Goal: Book appointment/travel/reservation

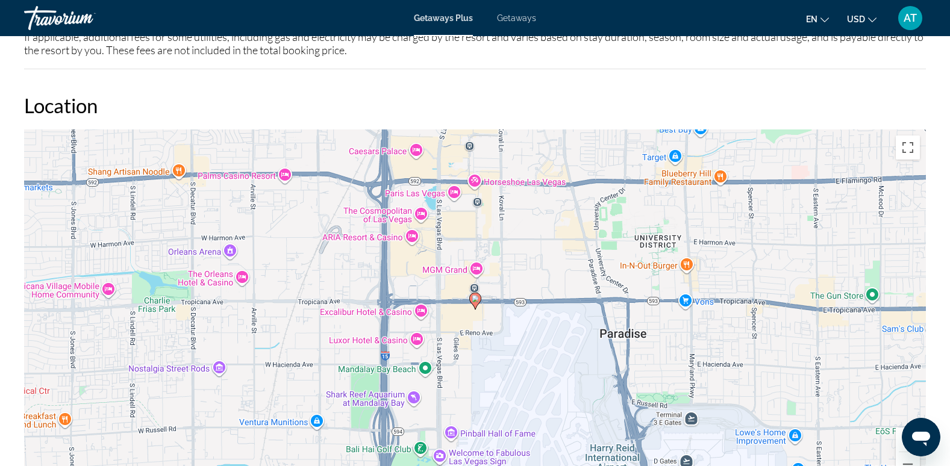
scroll to position [1334, 0]
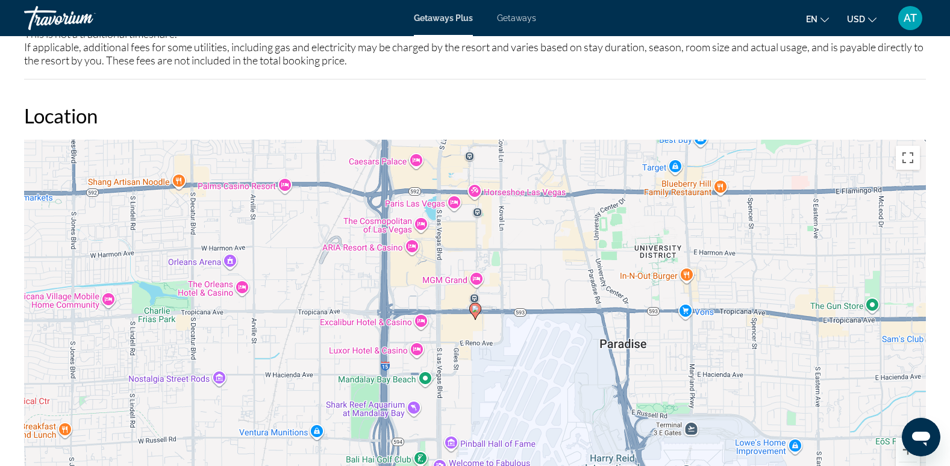
click at [475, 305] on icon "Main content" at bounding box center [474, 312] width 11 height 16
click at [474, 305] on icon "Main content" at bounding box center [474, 312] width 11 height 16
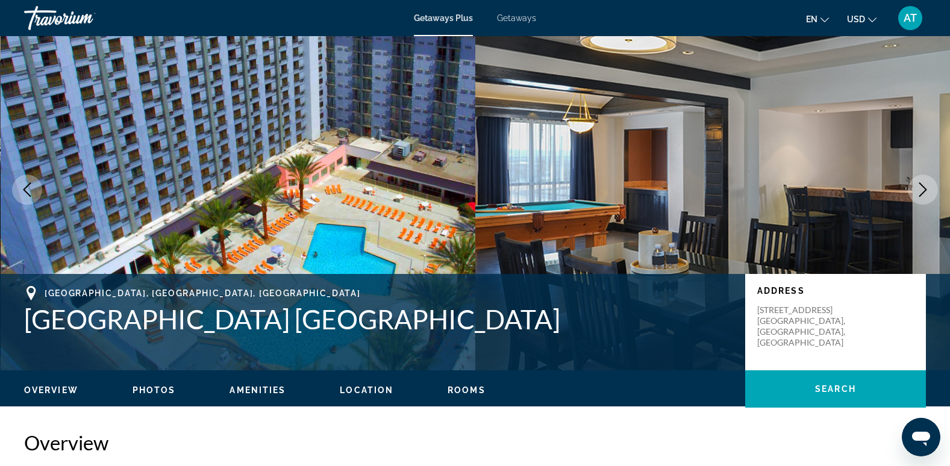
scroll to position [0, 0]
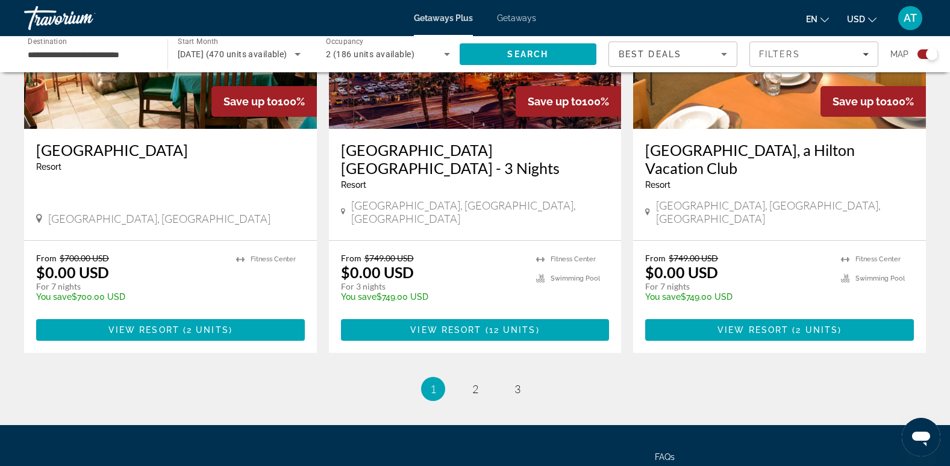
scroll to position [1804, 0]
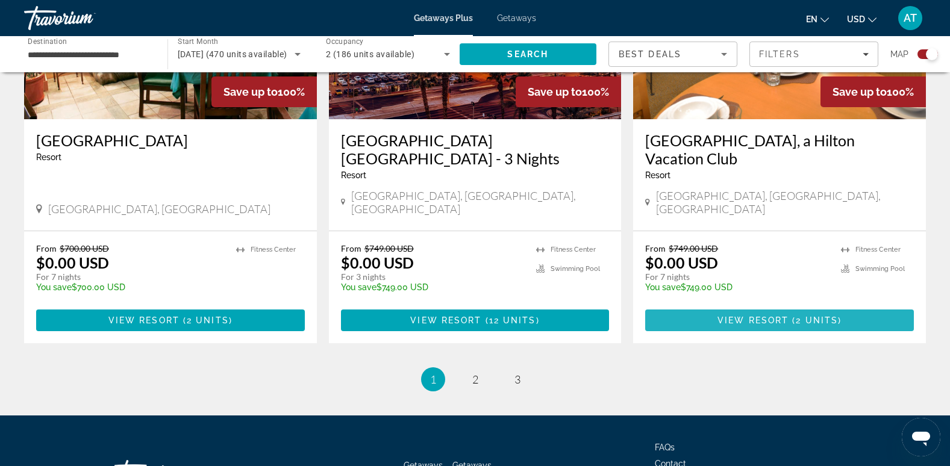
click at [762, 316] on span "View Resort" at bounding box center [753, 321] width 71 height 10
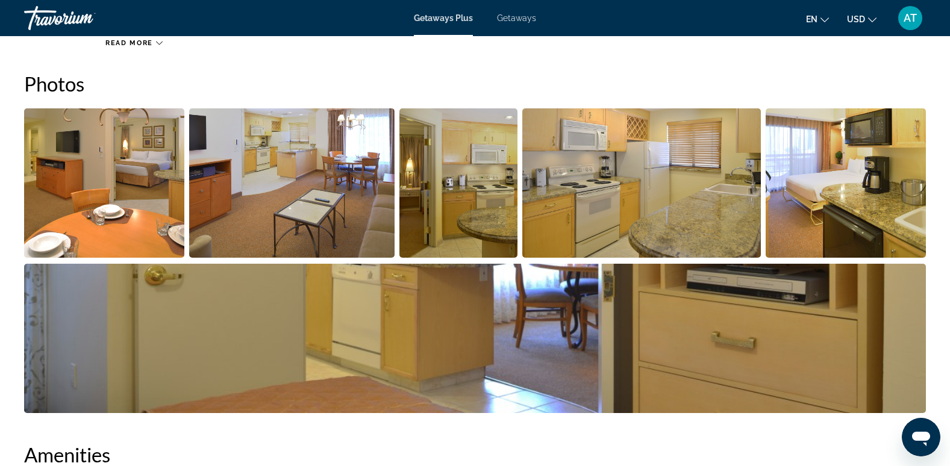
scroll to position [385, 0]
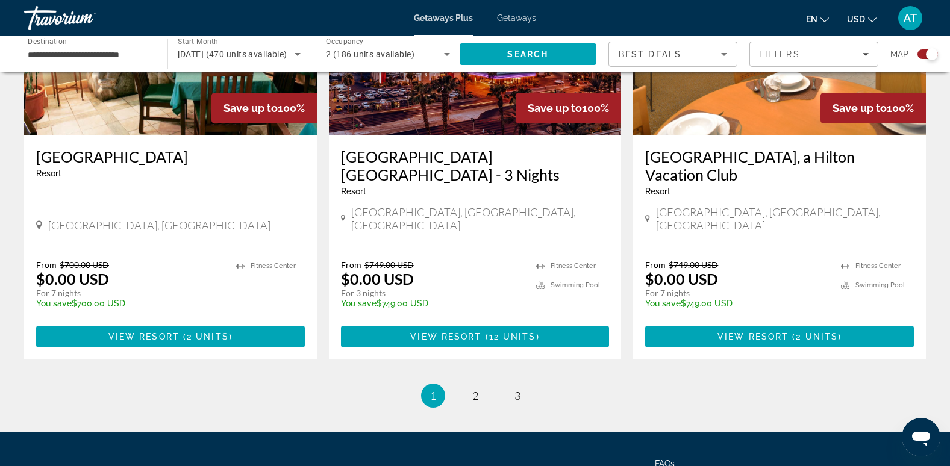
scroll to position [1833, 0]
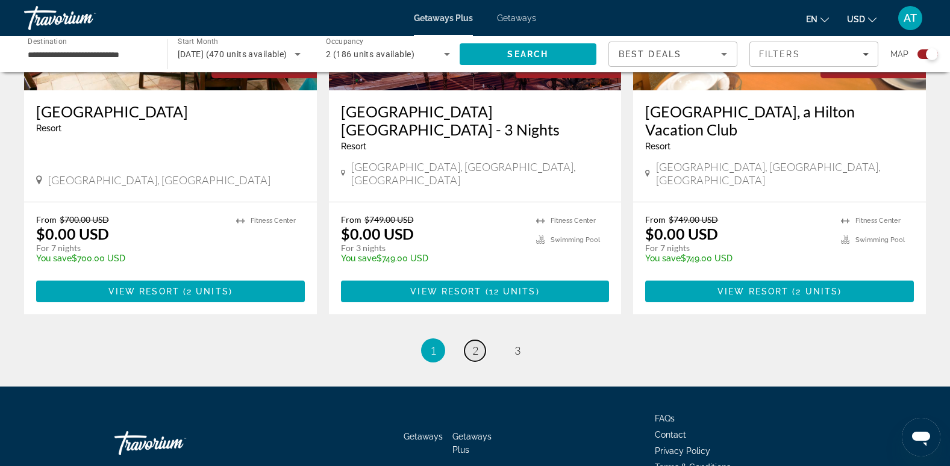
click at [475, 344] on span "2" at bounding box center [475, 350] width 6 height 13
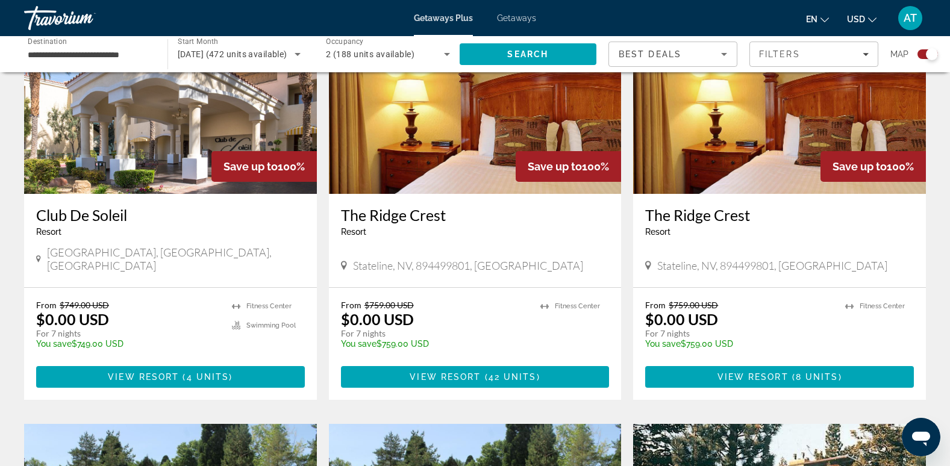
scroll to position [474, 0]
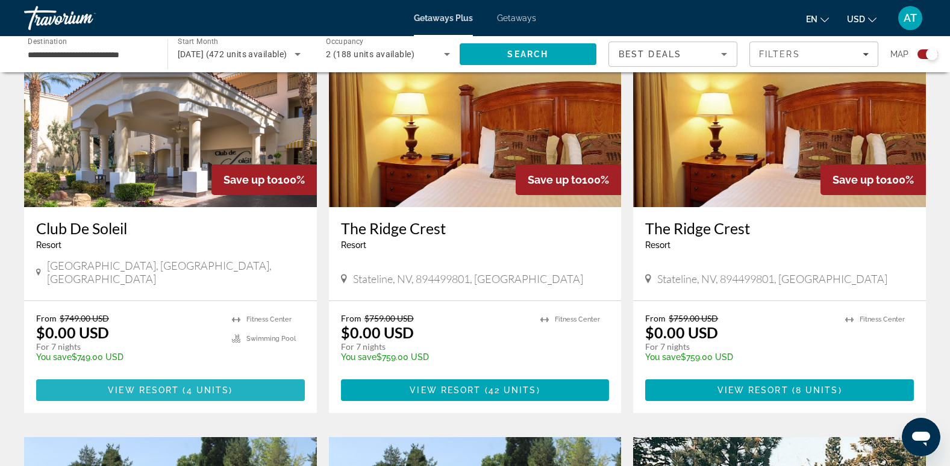
click at [187, 376] on span "Main content" at bounding box center [170, 390] width 269 height 29
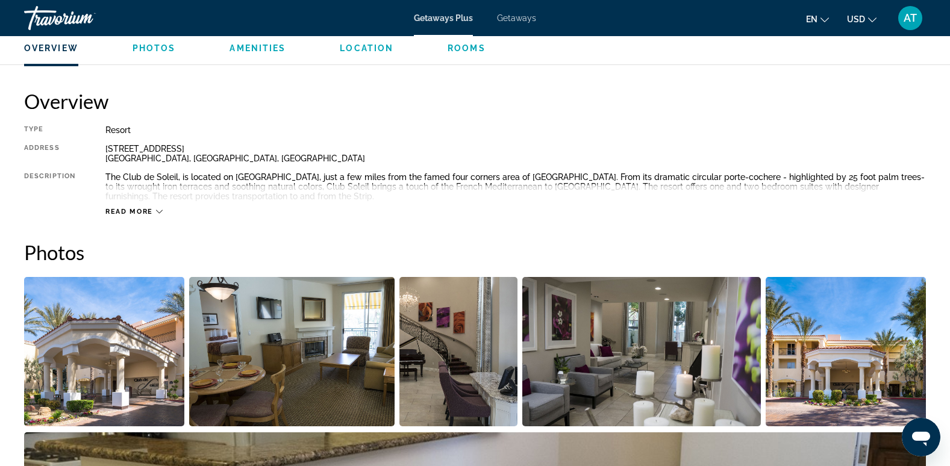
scroll to position [361, 0]
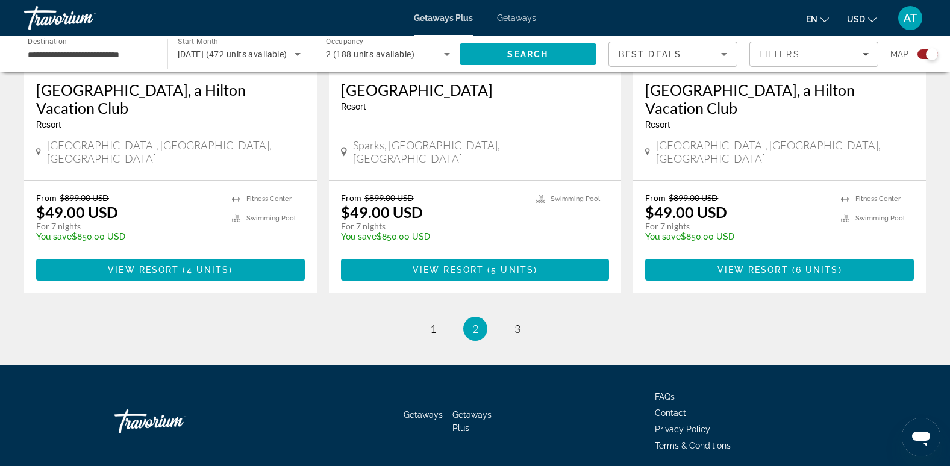
scroll to position [1910, 0]
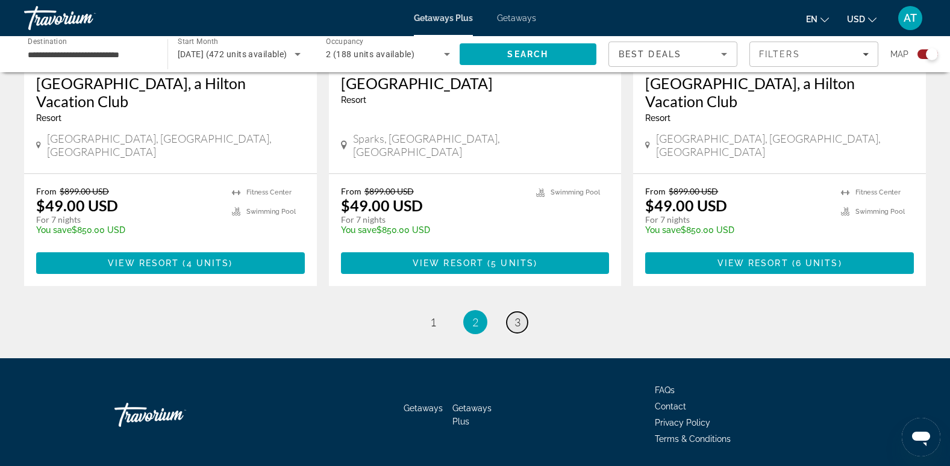
click at [517, 316] on span "3" at bounding box center [518, 322] width 6 height 13
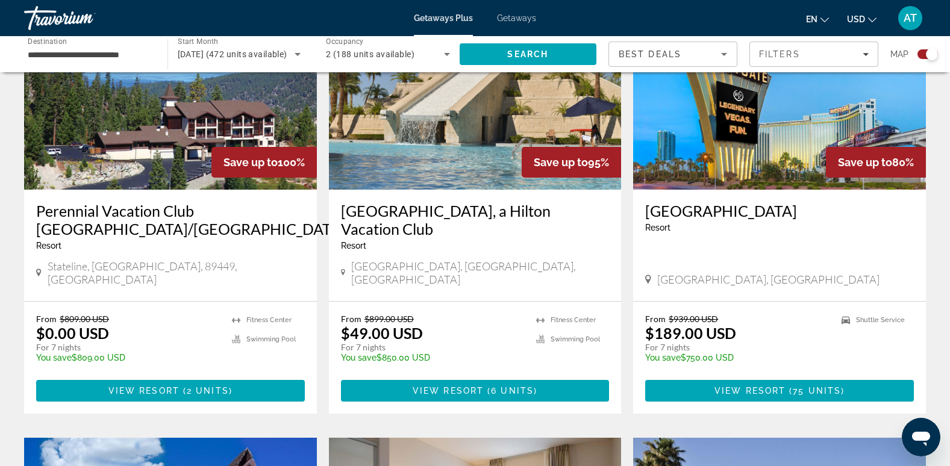
scroll to position [484, 0]
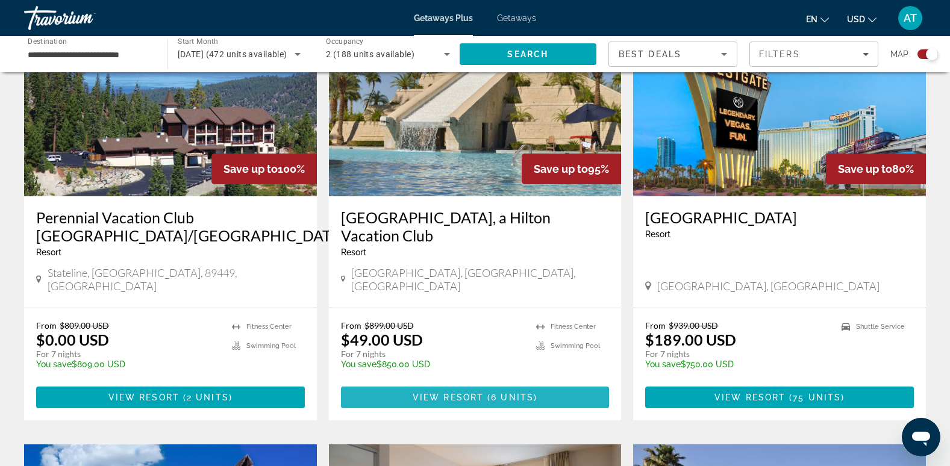
click at [440, 393] on span "View Resort" at bounding box center [448, 398] width 71 height 10
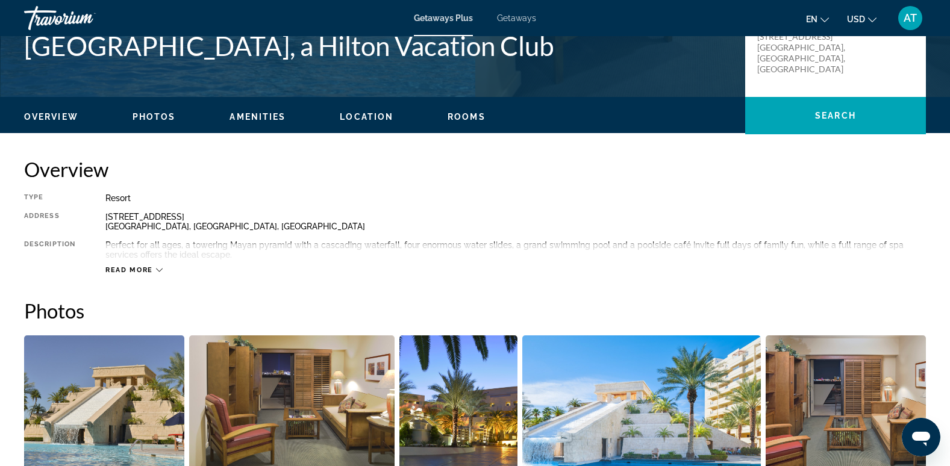
scroll to position [291, 0]
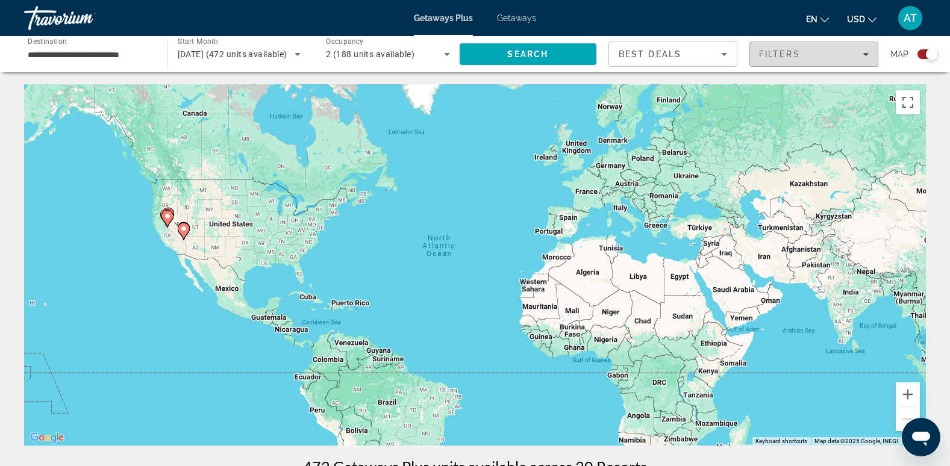
click at [866, 53] on icon "Filters" at bounding box center [866, 54] width 6 height 6
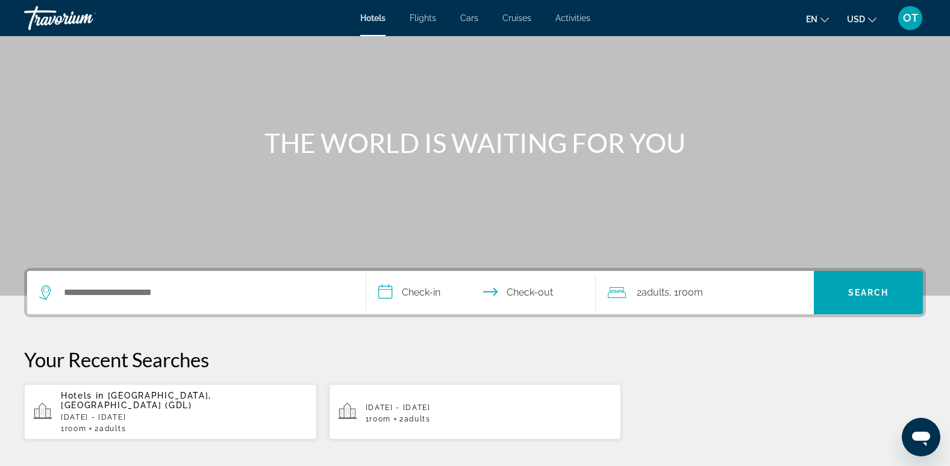
scroll to position [101, 0]
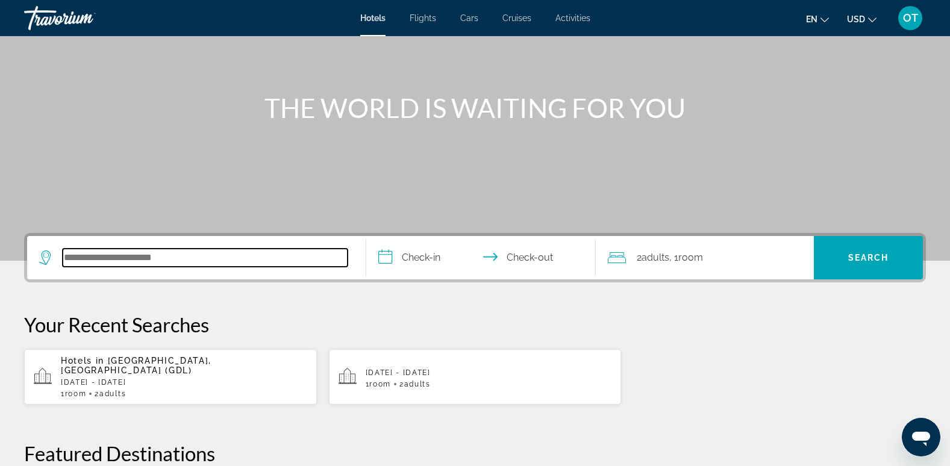
click at [186, 265] on input "Search hotel destination" at bounding box center [205, 258] width 285 height 18
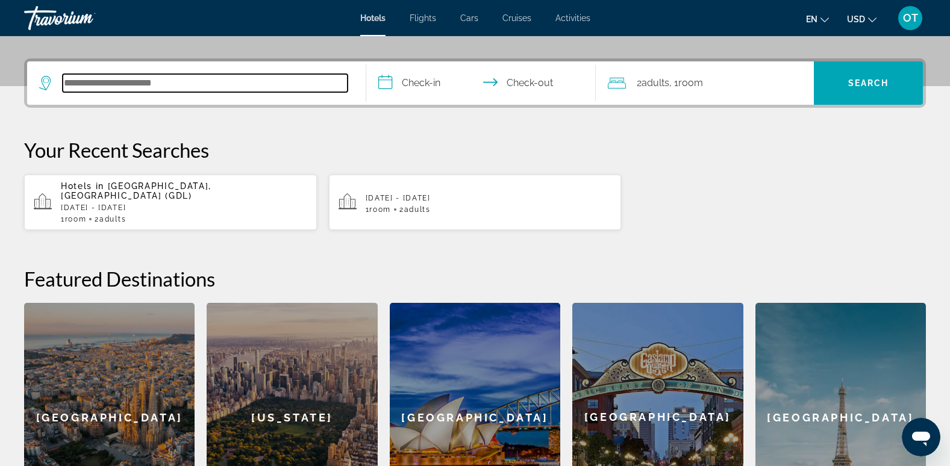
scroll to position [295, 0]
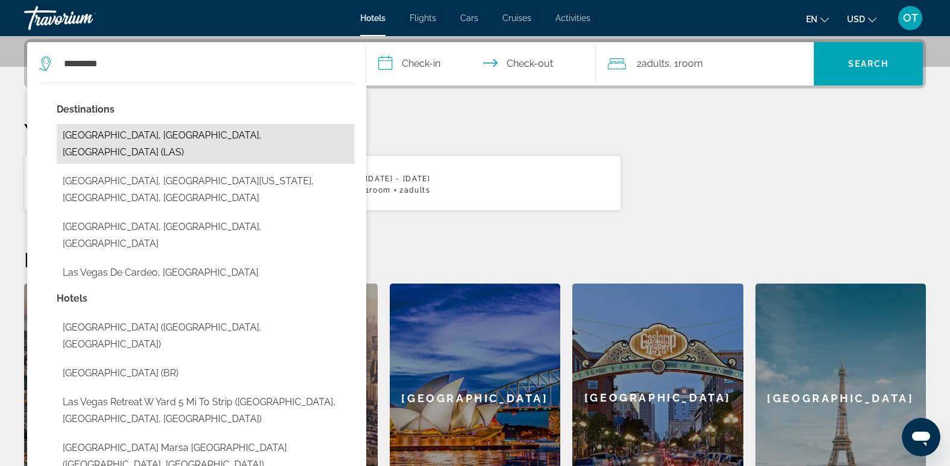
click at [236, 135] on button "[GEOGRAPHIC_DATA], [GEOGRAPHIC_DATA], [GEOGRAPHIC_DATA] (LAS)" at bounding box center [206, 144] width 298 height 40
type input "**********"
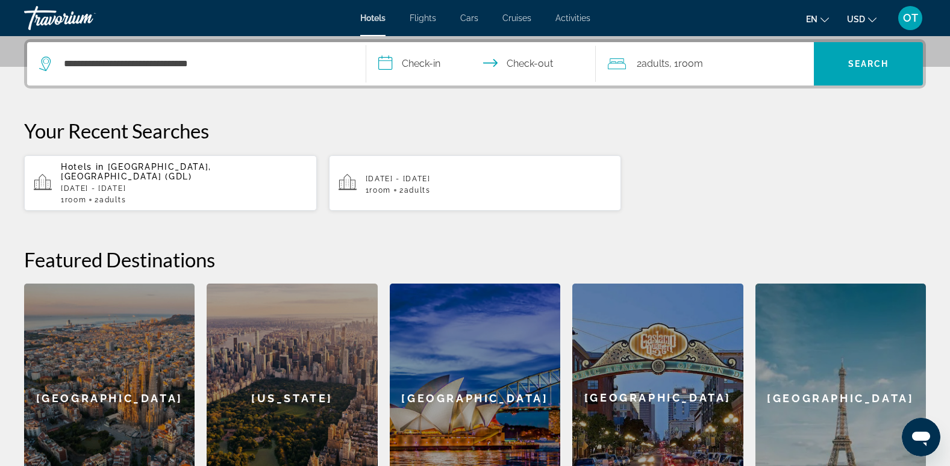
click at [412, 64] on input "**********" at bounding box center [483, 65] width 235 height 47
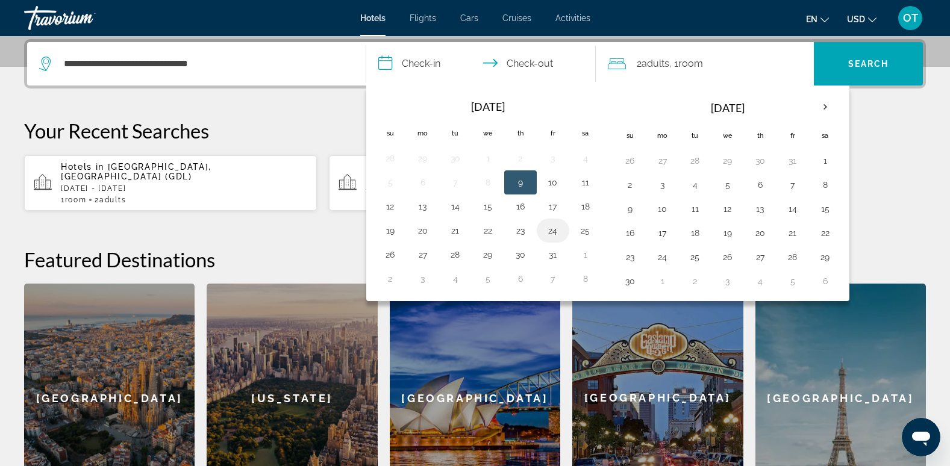
click at [554, 230] on button "24" at bounding box center [552, 230] width 19 height 17
click at [534, 64] on input "**********" at bounding box center [483, 65] width 235 height 47
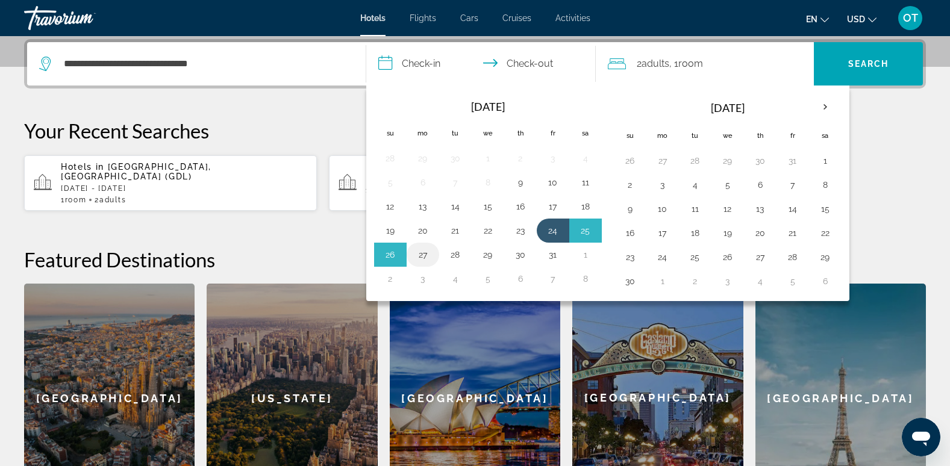
click at [425, 255] on button "27" at bounding box center [422, 254] width 19 height 17
type input "**********"
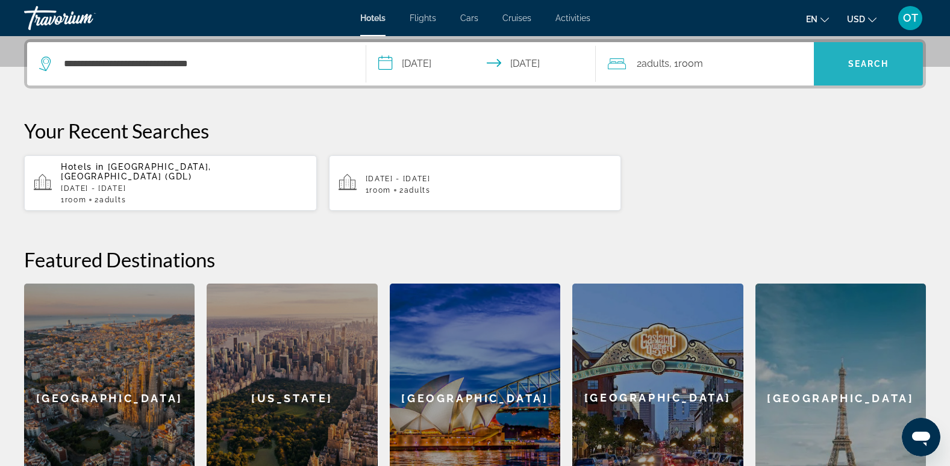
click at [857, 58] on span "Search" at bounding box center [868, 63] width 109 height 29
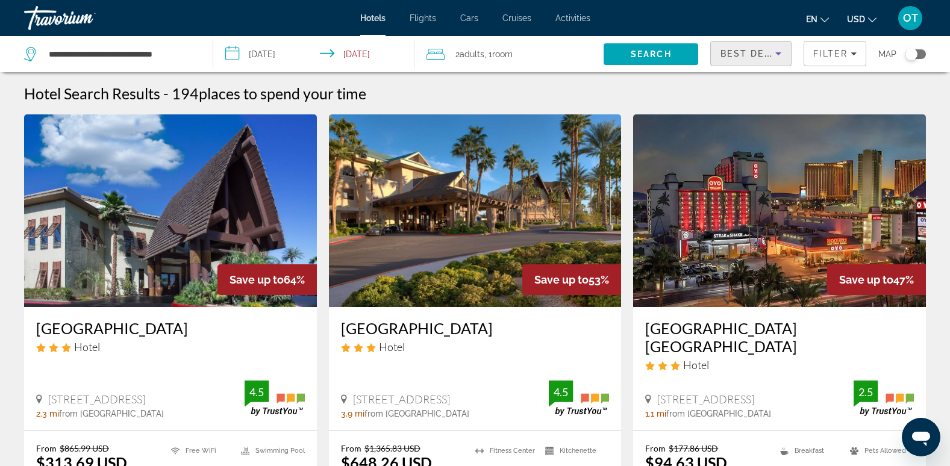
click at [776, 49] on icon "Sort by" at bounding box center [778, 53] width 14 height 14
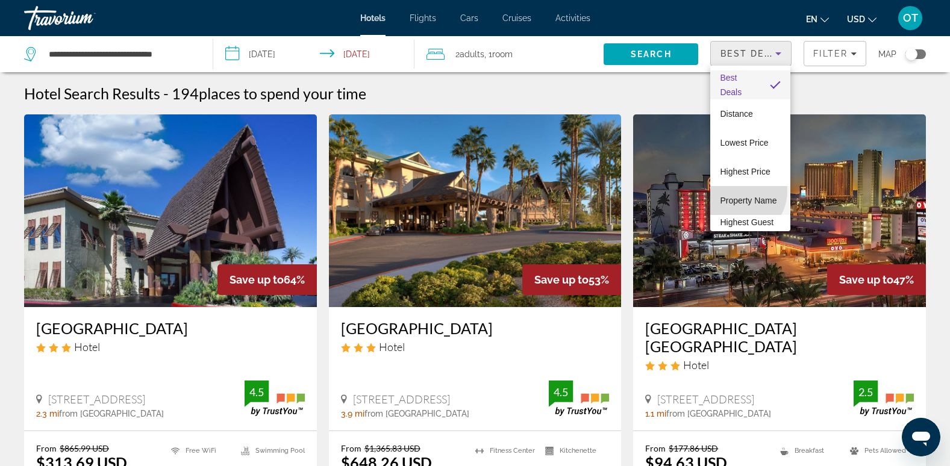
click at [736, 196] on span "Property Name" at bounding box center [748, 201] width 57 height 10
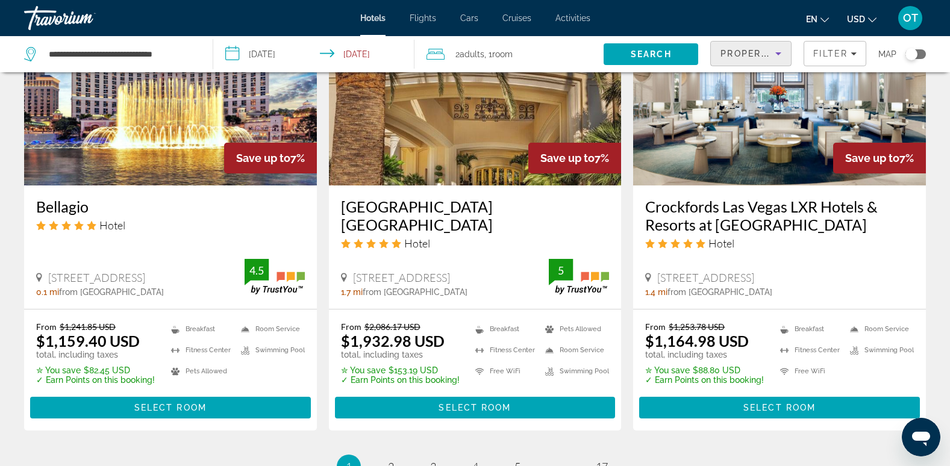
scroll to position [1523, 0]
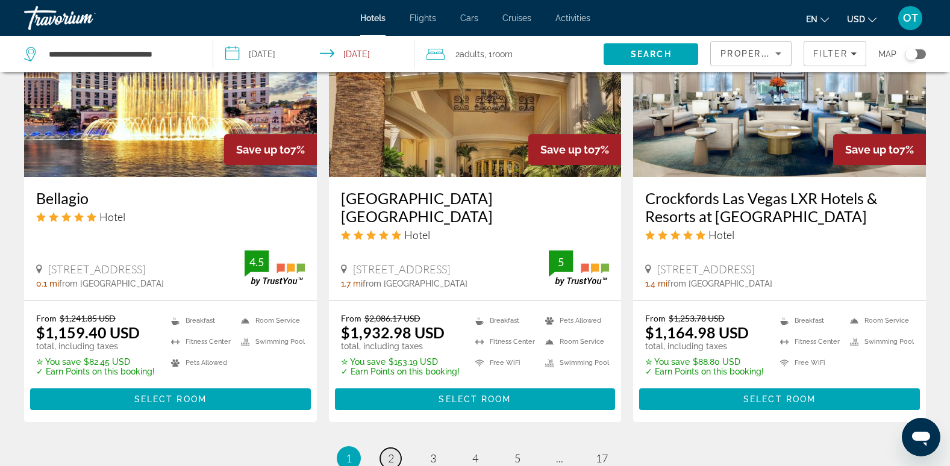
click at [390, 452] on span "2" at bounding box center [391, 458] width 6 height 13
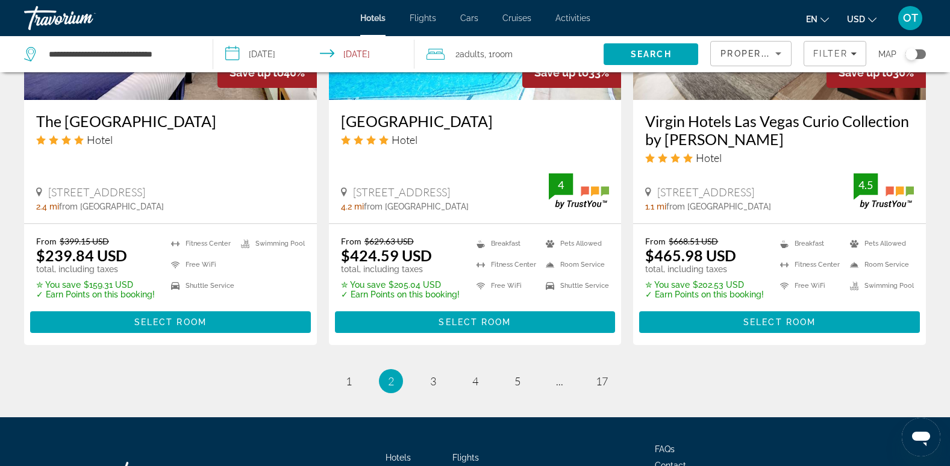
scroll to position [1591, 0]
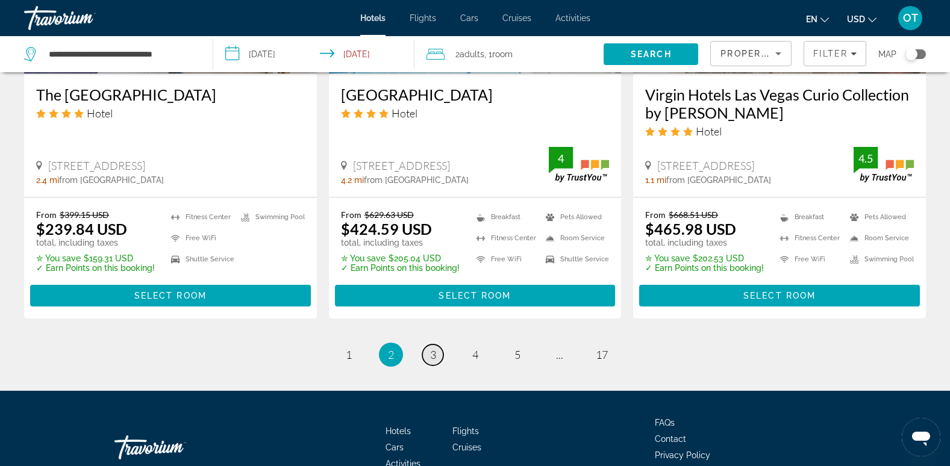
click at [430, 348] on span "3" at bounding box center [433, 354] width 6 height 13
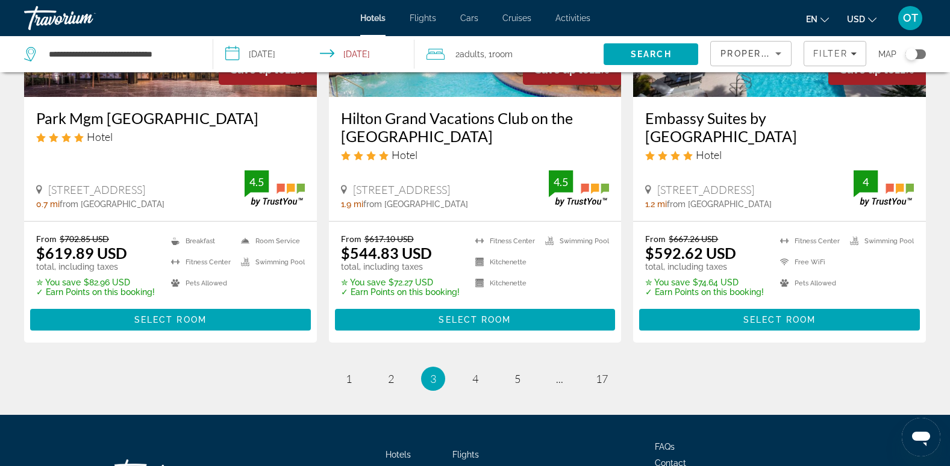
scroll to position [1570, 0]
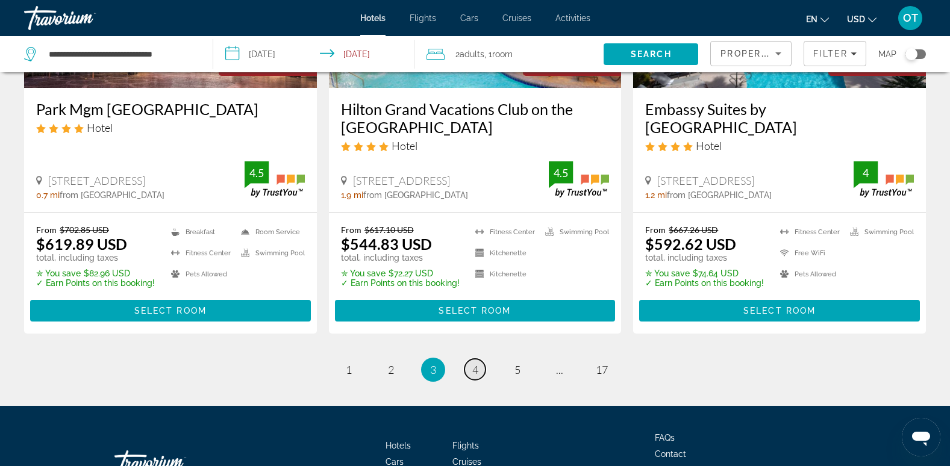
click at [472, 368] on span "4" at bounding box center [475, 369] width 6 height 13
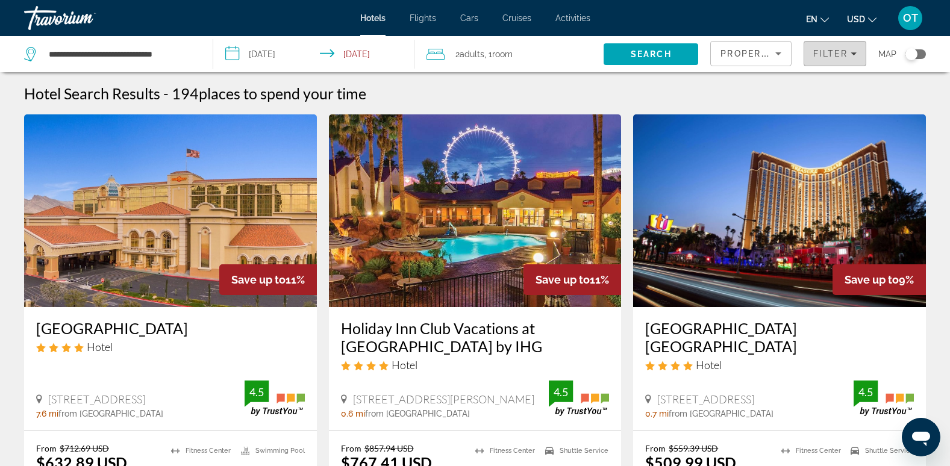
click at [852, 52] on icon "Filters" at bounding box center [854, 54] width 6 height 6
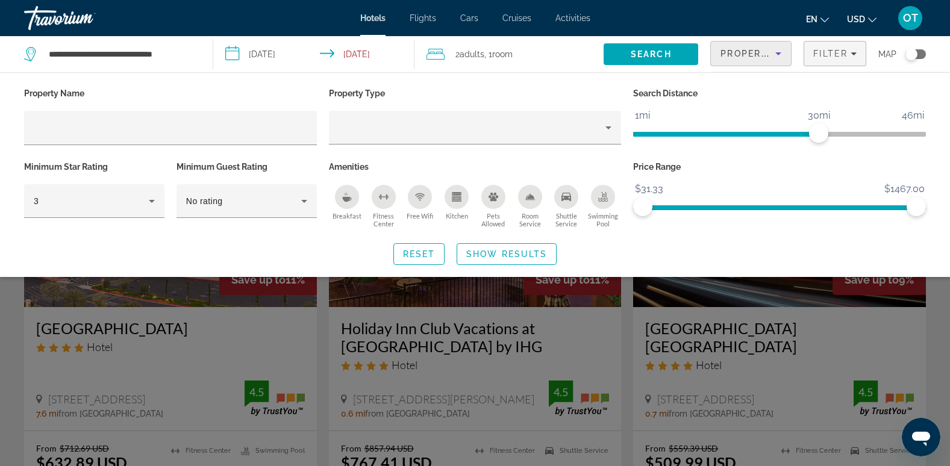
click at [774, 52] on icon "Sort by" at bounding box center [778, 53] width 14 height 14
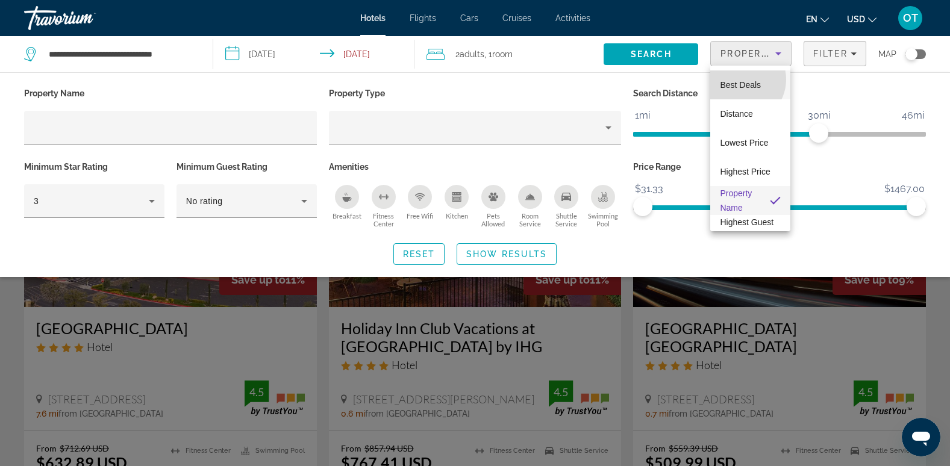
click at [740, 80] on span "Best Deals" at bounding box center [740, 85] width 41 height 10
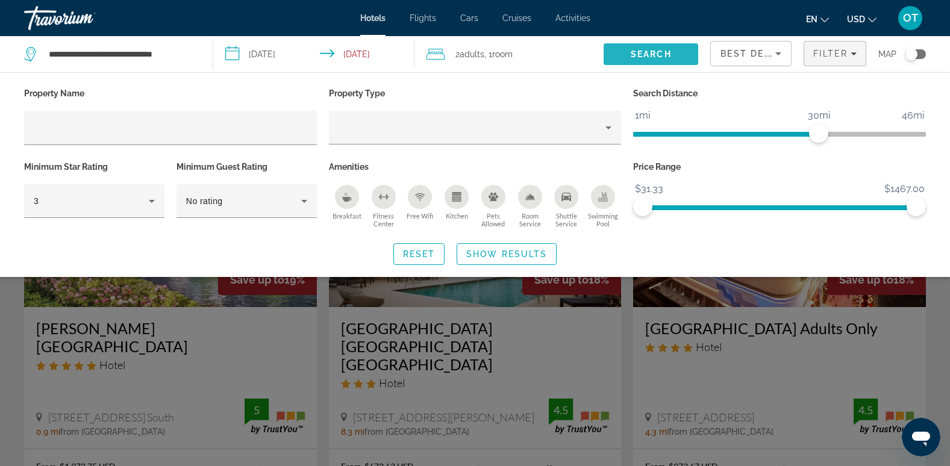
click at [680, 47] on span "Search" at bounding box center [651, 54] width 95 height 29
click at [419, 246] on span "Search widget" at bounding box center [419, 254] width 51 height 29
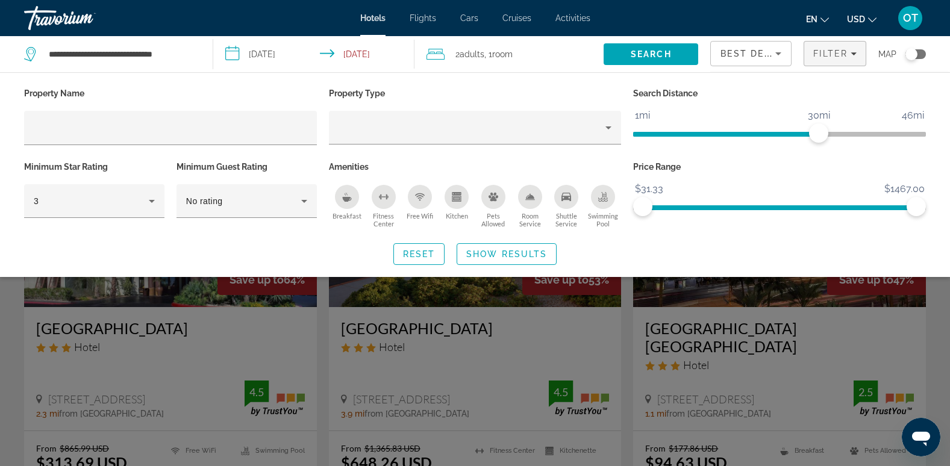
click at [730, 239] on div "Property Name Property Type Search Distance 1mi 46mi 30mi Minimum Star Rating 3…" at bounding box center [475, 175] width 950 height 180
click at [766, 251] on div "Reset Show Results" at bounding box center [475, 254] width 902 height 22
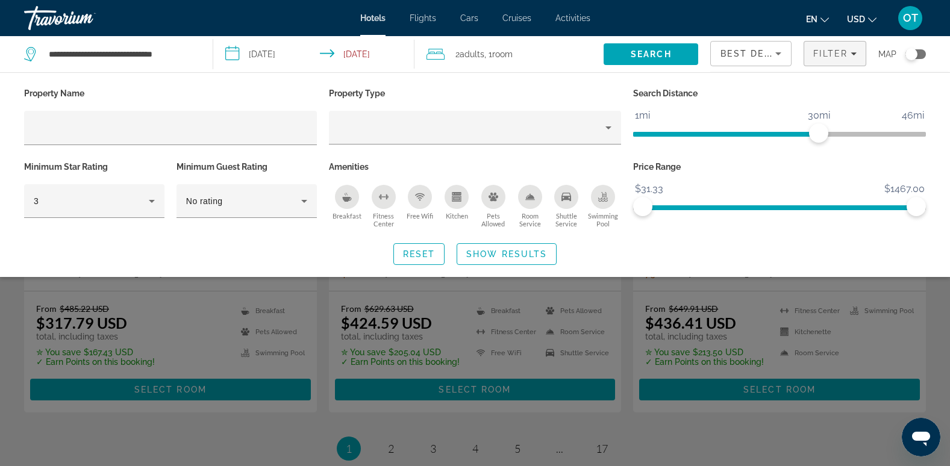
scroll to position [1587, 0]
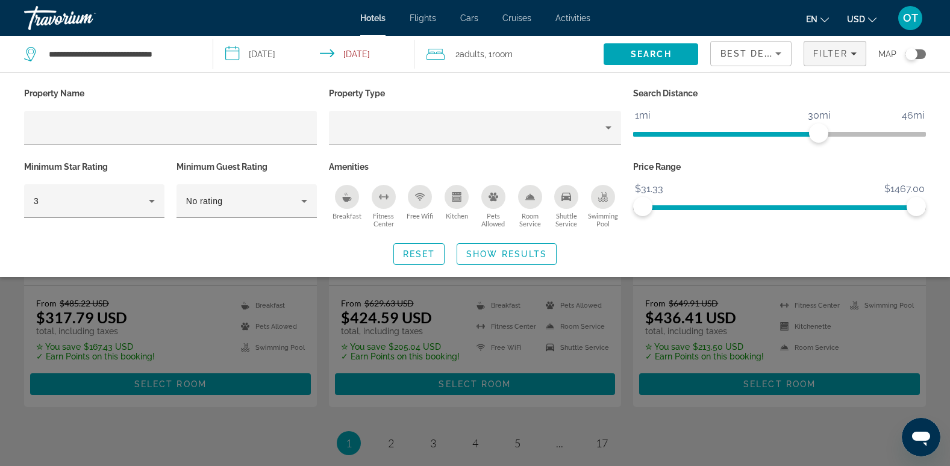
click at [389, 369] on div "Search widget" at bounding box center [475, 324] width 950 height 286
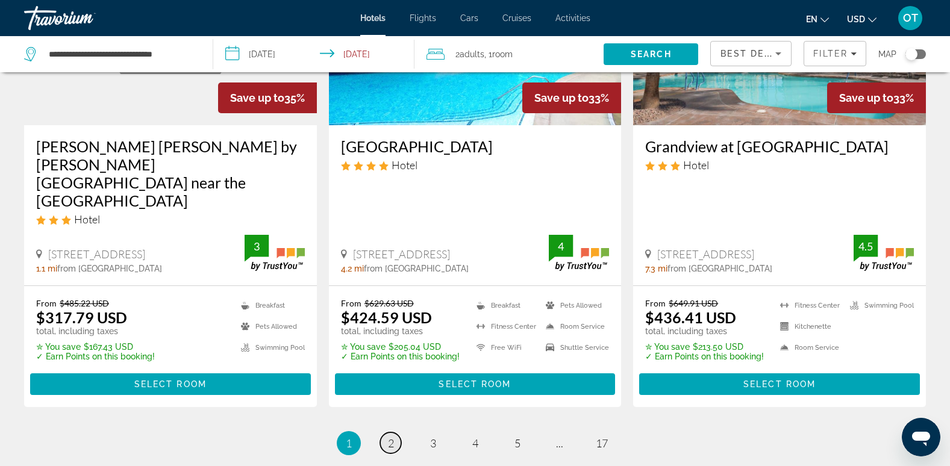
click at [388, 437] on span "2" at bounding box center [391, 443] width 6 height 13
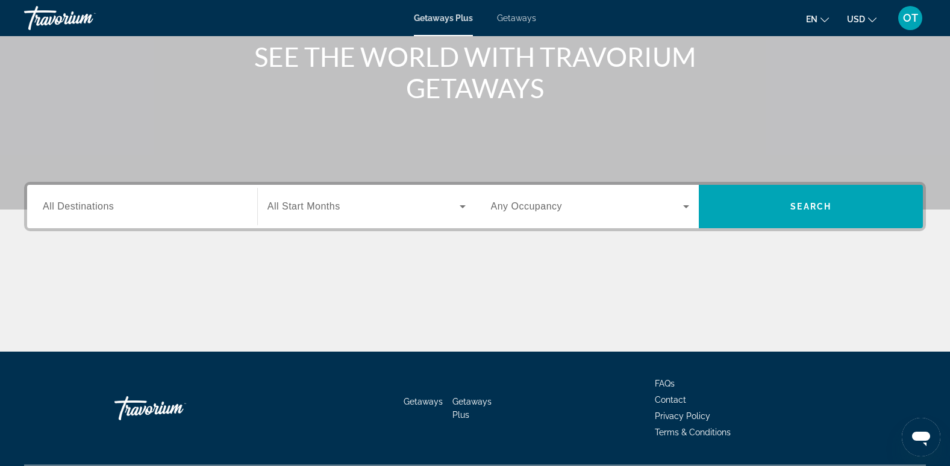
scroll to position [153, 0]
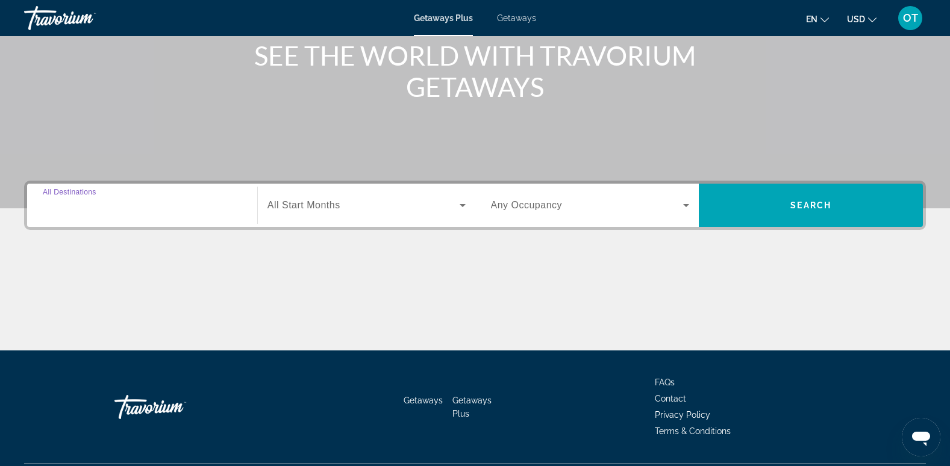
click at [122, 204] on input "Destination All Destinations" at bounding box center [142, 206] width 199 height 14
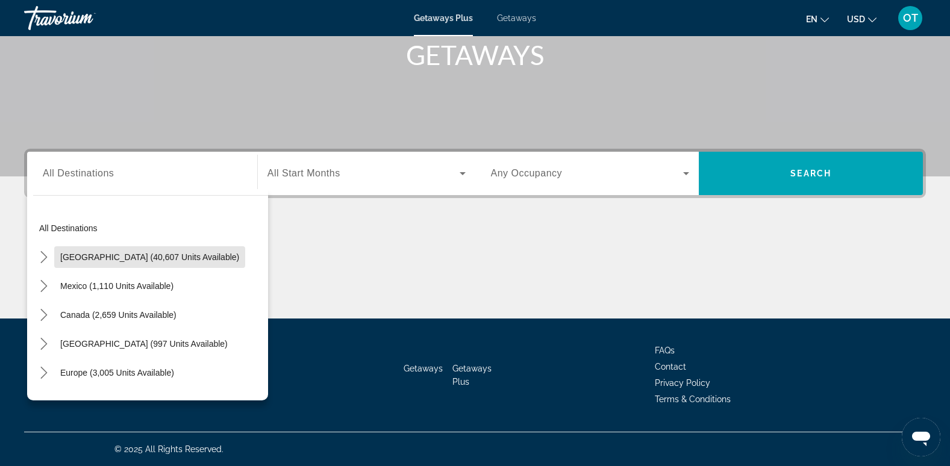
click at [186, 257] on span "United States (40,607 units available)" at bounding box center [149, 257] width 179 height 10
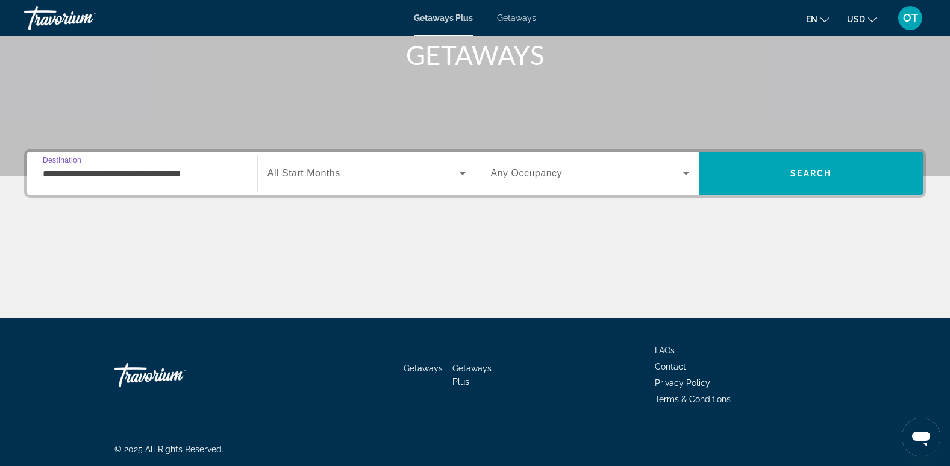
click at [86, 172] on input "**********" at bounding box center [142, 174] width 199 height 14
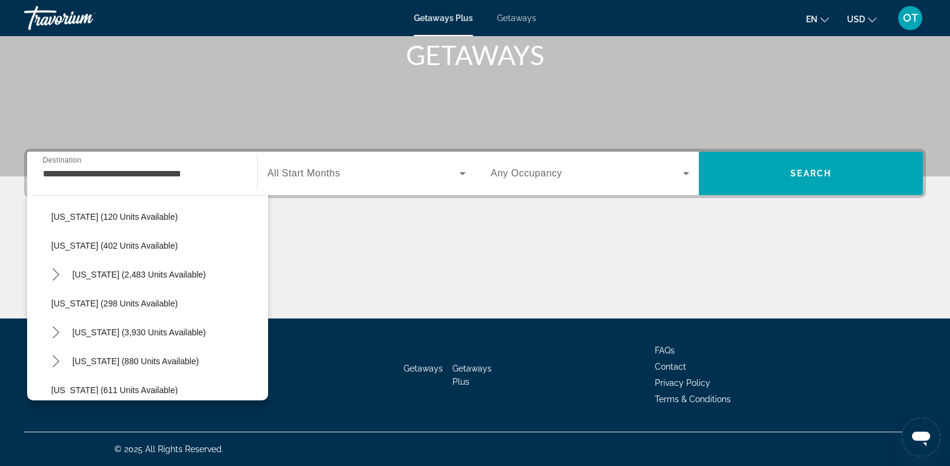
scroll to position [538, 0]
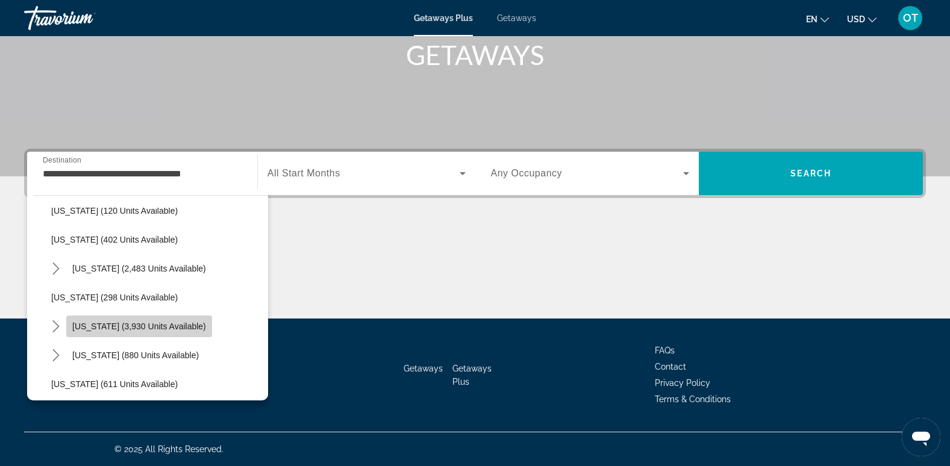
click at [142, 330] on span "Nevada (3,930 units available)" at bounding box center [139, 327] width 134 height 10
type input "**********"
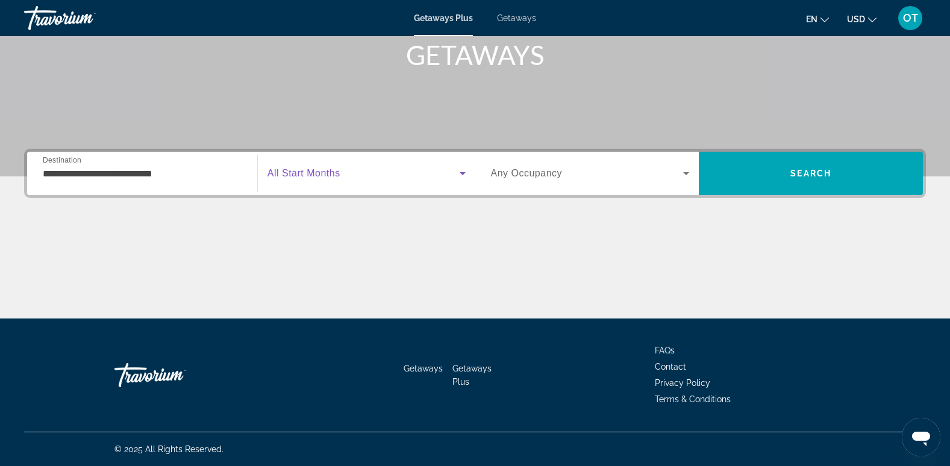
click at [458, 171] on icon "Search widget" at bounding box center [462, 173] width 14 height 14
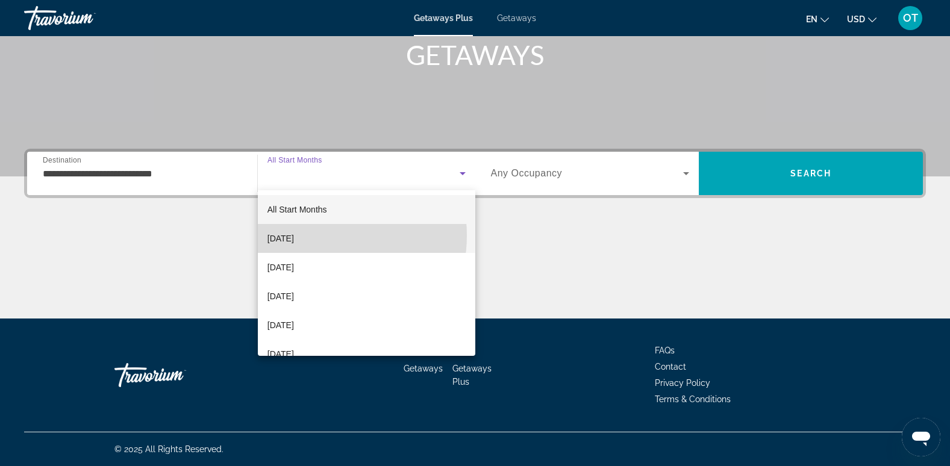
click at [294, 236] on span "October 2025" at bounding box center [280, 238] width 27 height 14
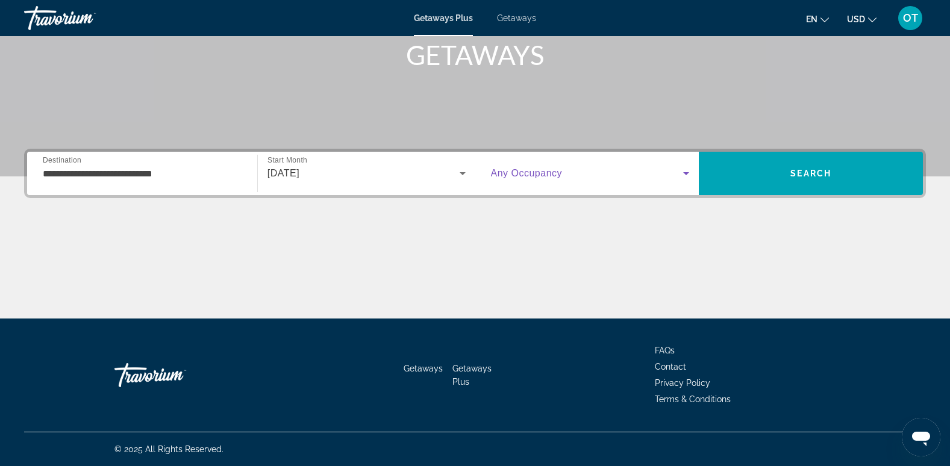
click at [687, 169] on icon "Search widget" at bounding box center [686, 173] width 14 height 14
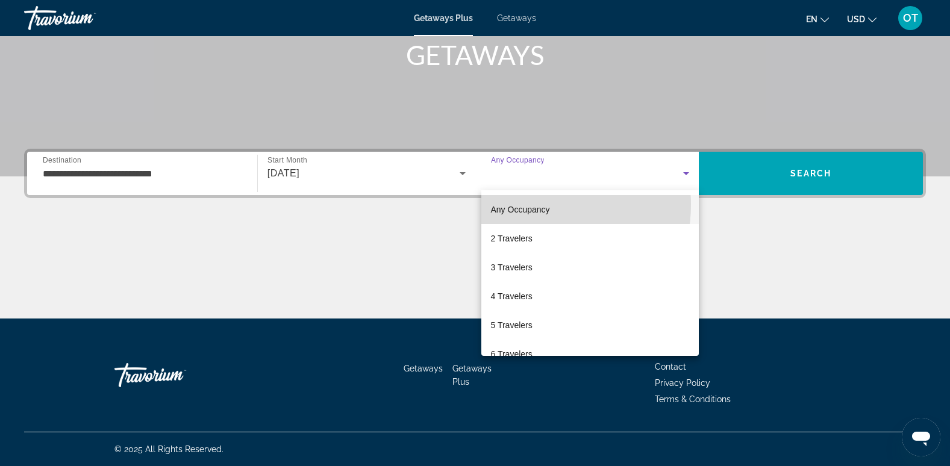
click at [531, 205] on span "Any Occupancy" at bounding box center [520, 210] width 59 height 10
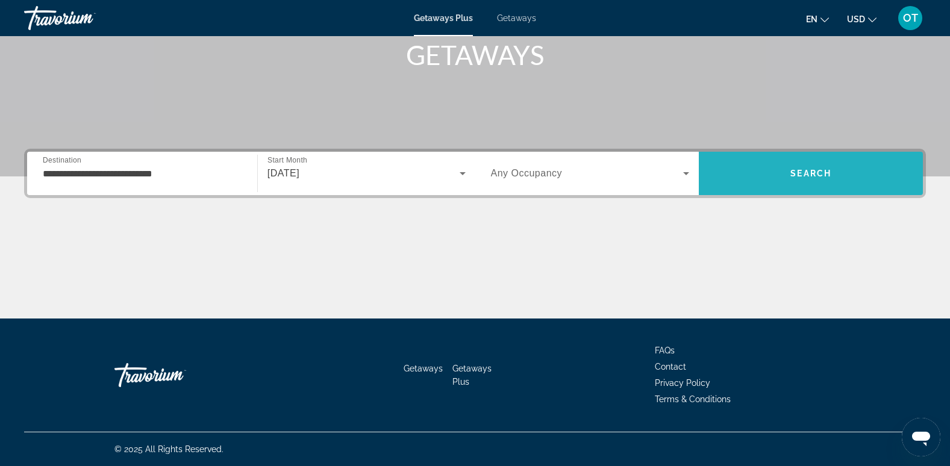
click at [791, 172] on span "Search" at bounding box center [810, 174] width 41 height 10
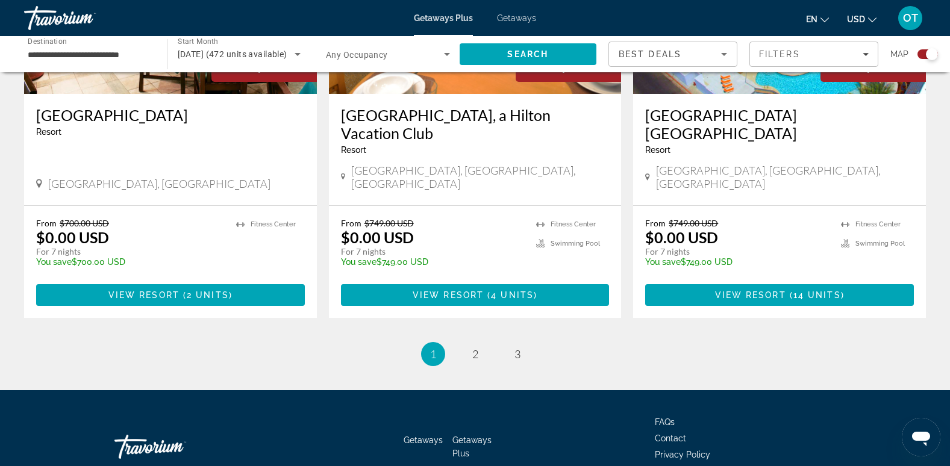
scroll to position [1836, 0]
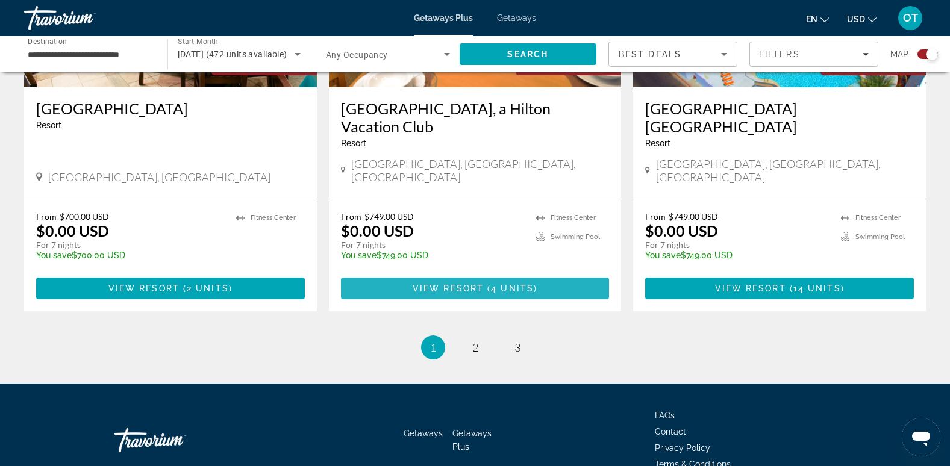
click at [450, 274] on span "Main content" at bounding box center [475, 288] width 269 height 29
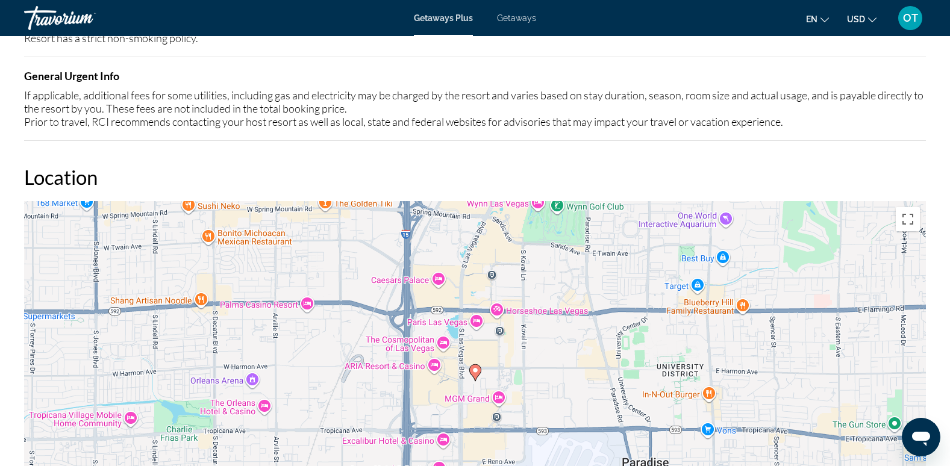
scroll to position [1475, 0]
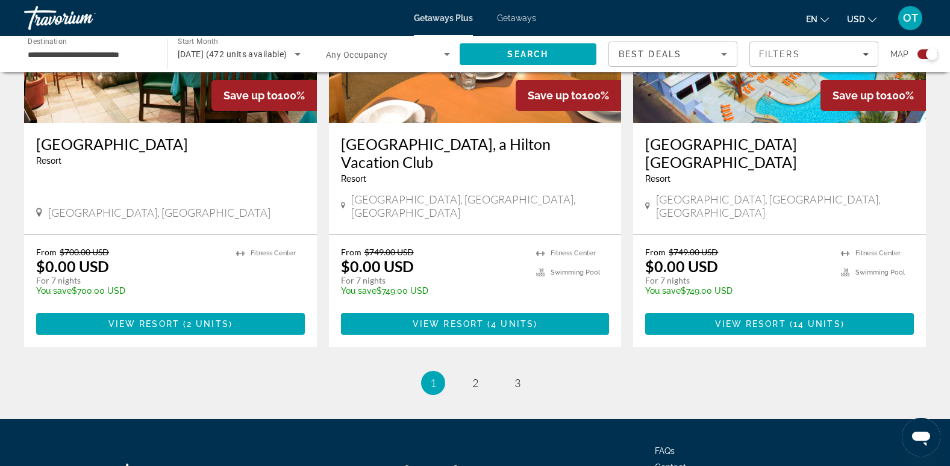
scroll to position [1804, 0]
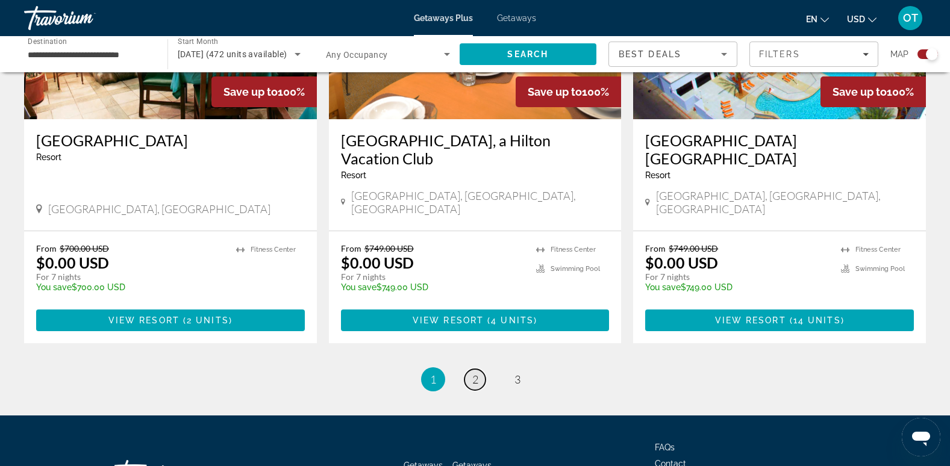
click at [474, 373] on span "2" at bounding box center [475, 379] width 6 height 13
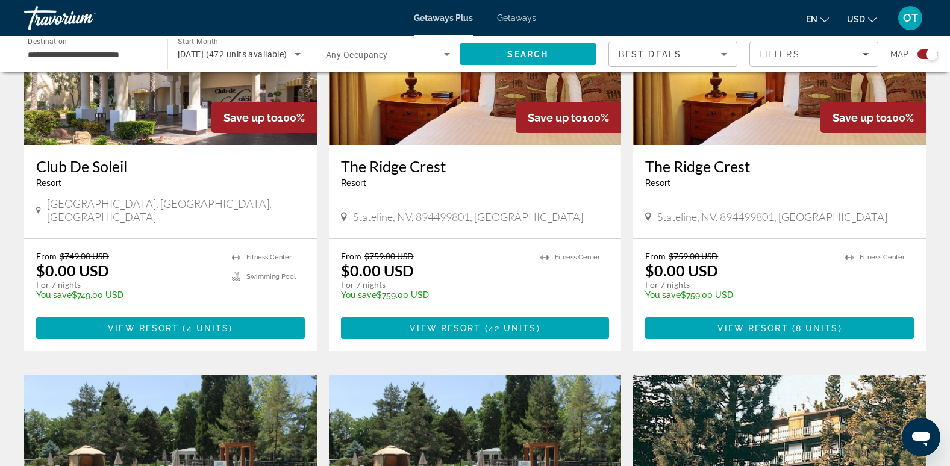
scroll to position [542, 0]
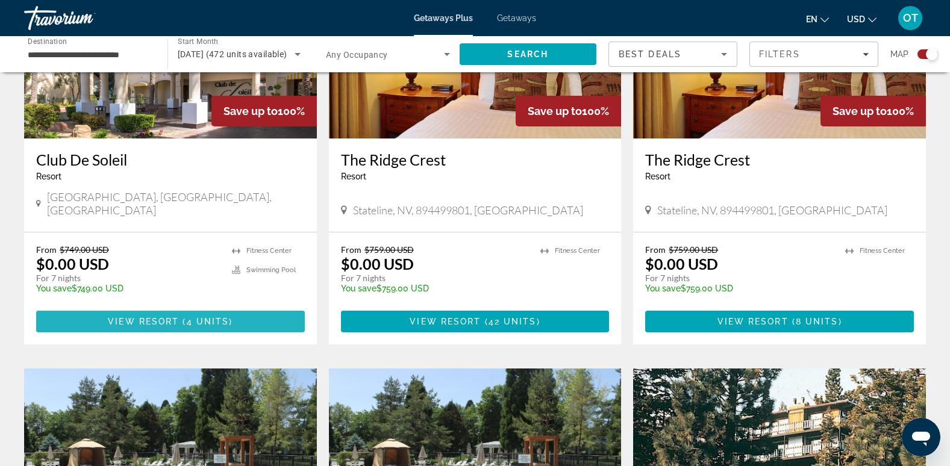
click at [236, 307] on span "Main content" at bounding box center [170, 321] width 269 height 29
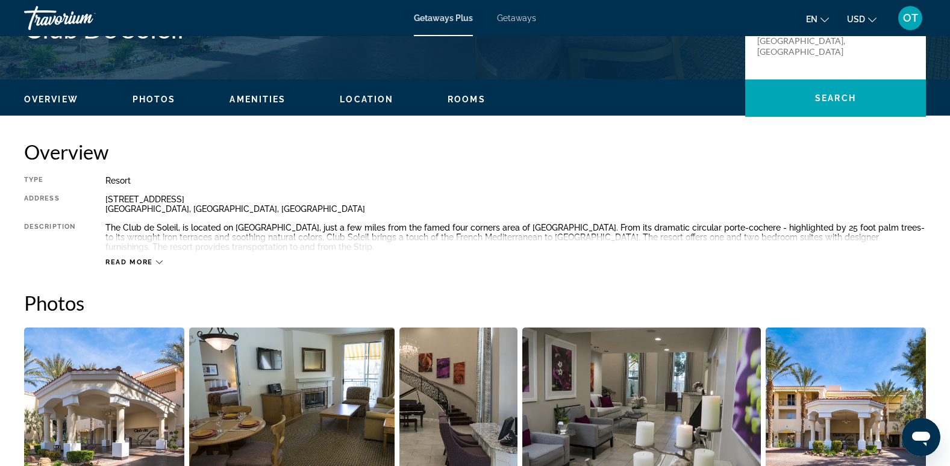
scroll to position [288, 0]
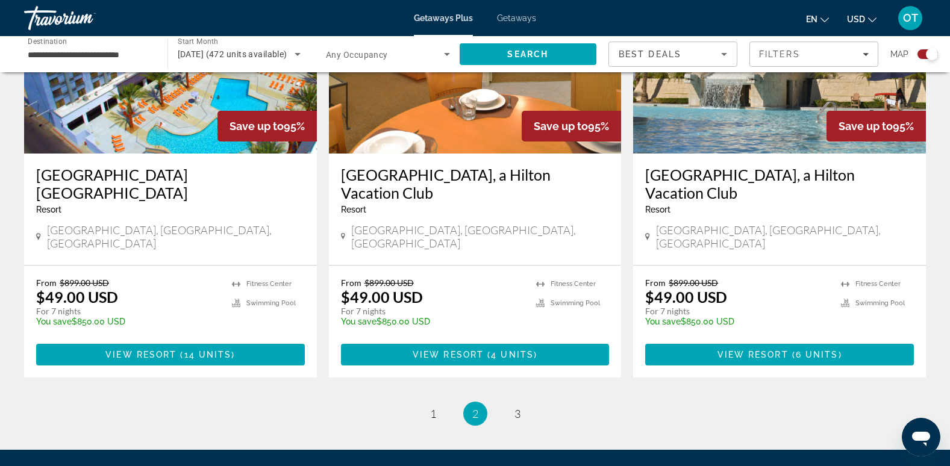
scroll to position [1822, 0]
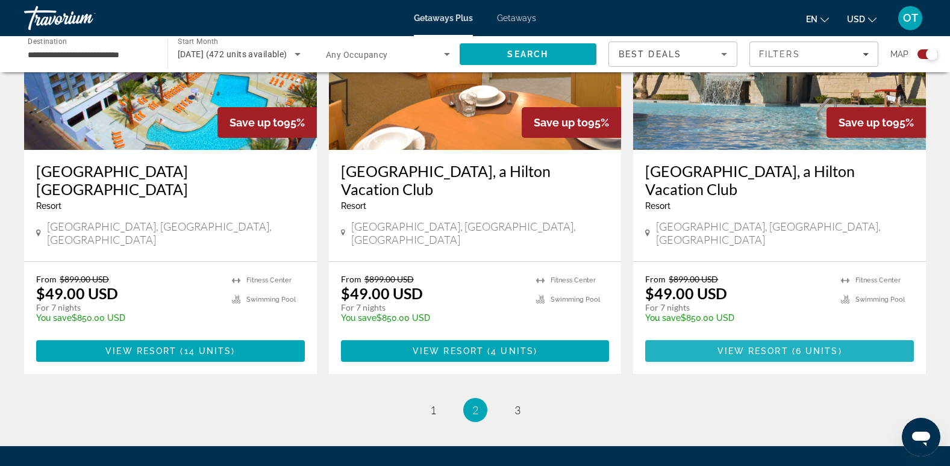
click at [766, 346] on span "View Resort" at bounding box center [753, 351] width 71 height 10
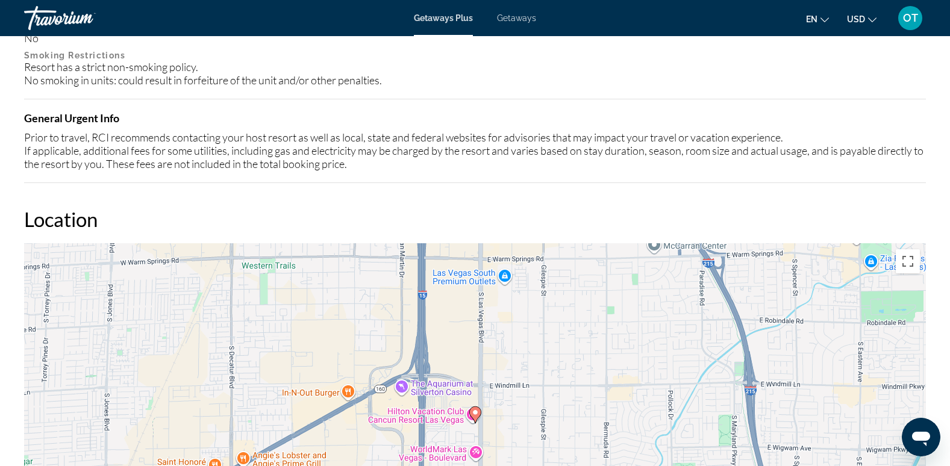
scroll to position [1229, 0]
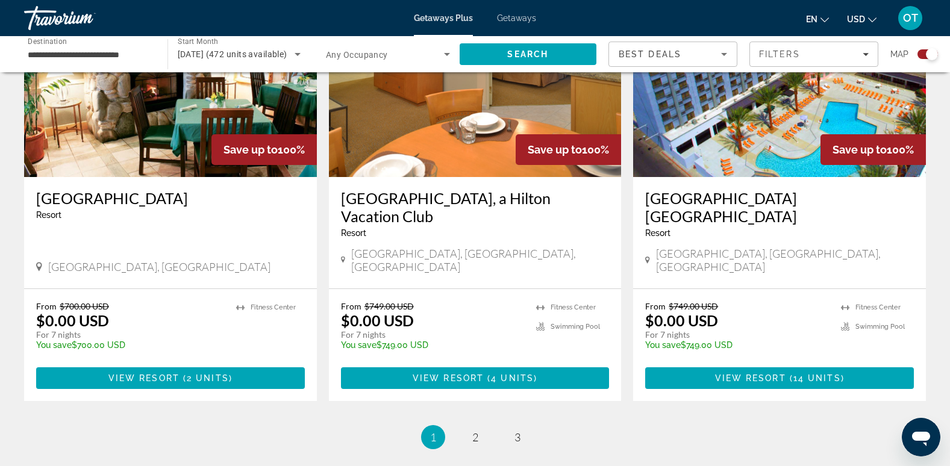
scroll to position [1791, 0]
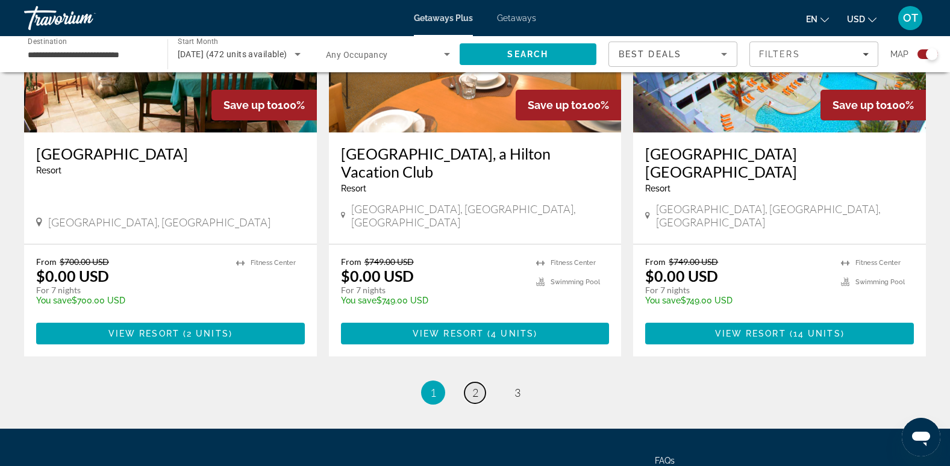
click at [471, 383] on link "page 2" at bounding box center [475, 393] width 21 height 21
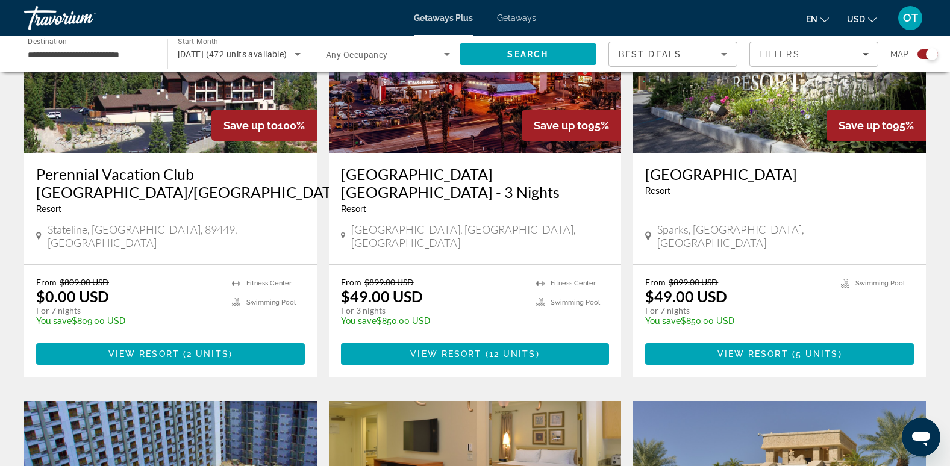
scroll to position [1385, 0]
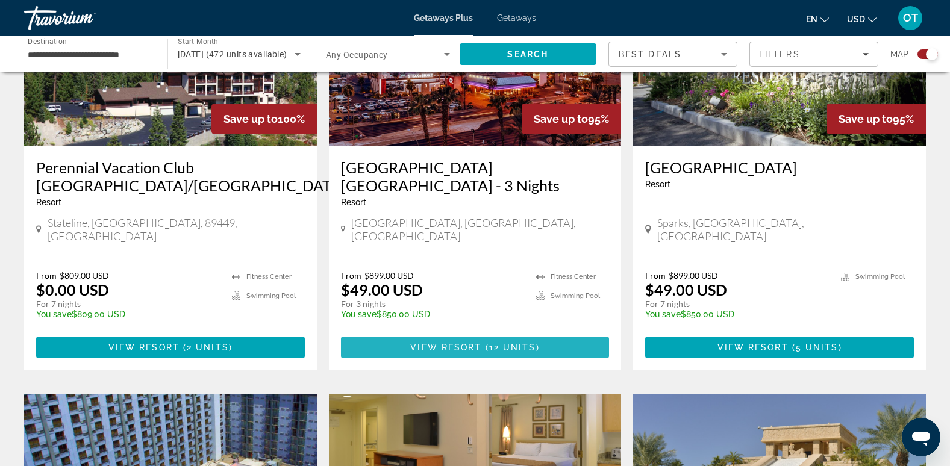
click at [505, 343] on span "12 units" at bounding box center [512, 348] width 47 height 10
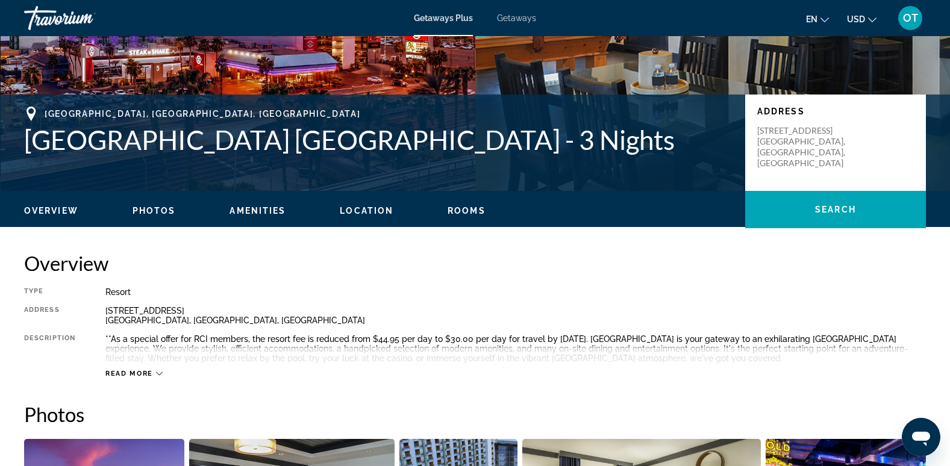
scroll to position [191, 0]
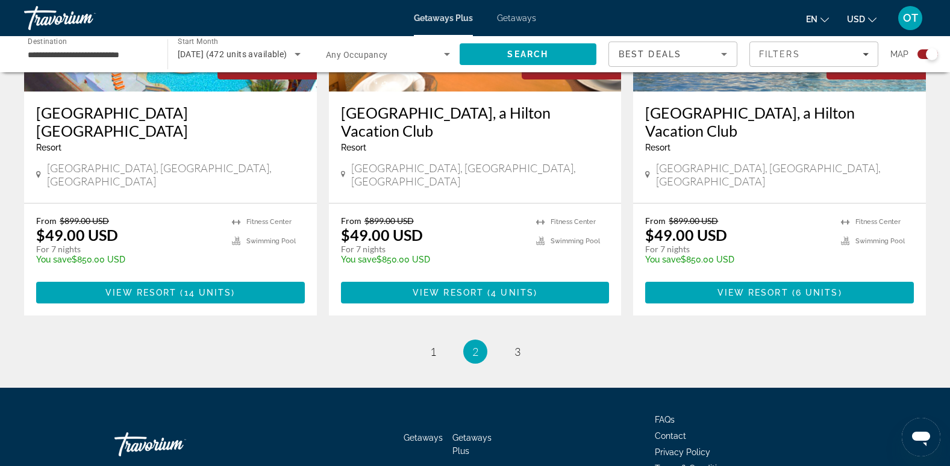
scroll to position [1901, 0]
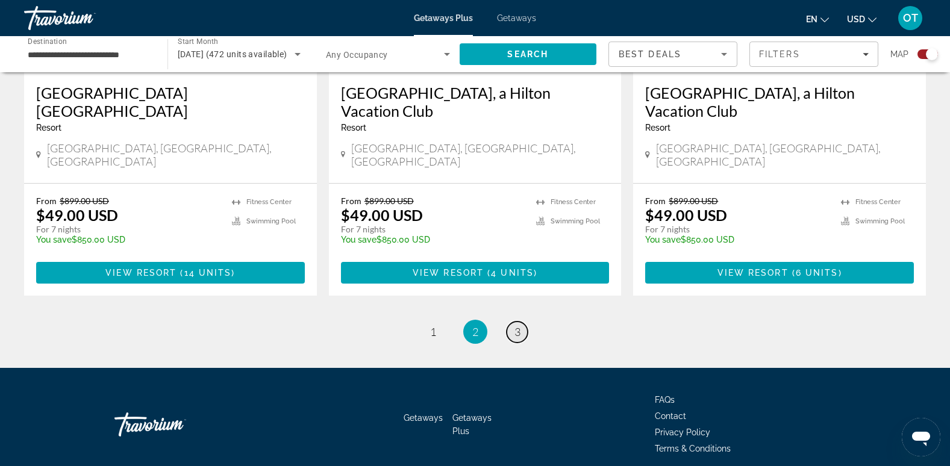
click at [519, 325] on span "3" at bounding box center [518, 331] width 6 height 13
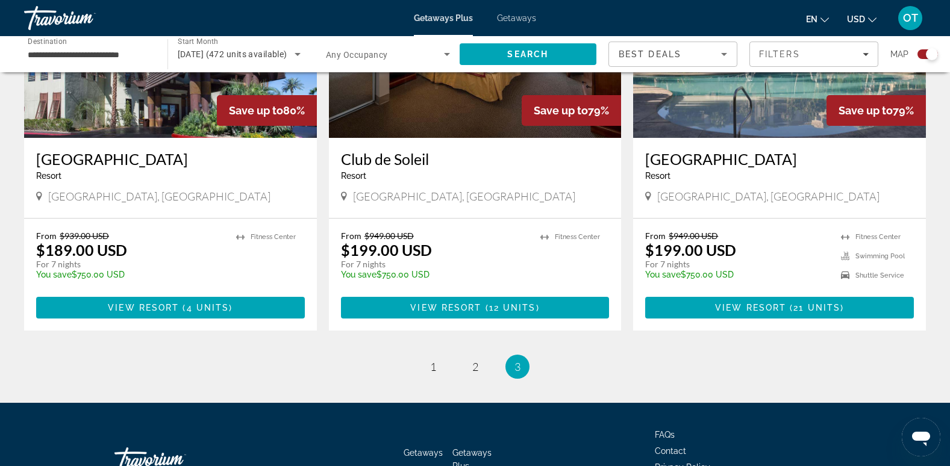
scroll to position [986, 0]
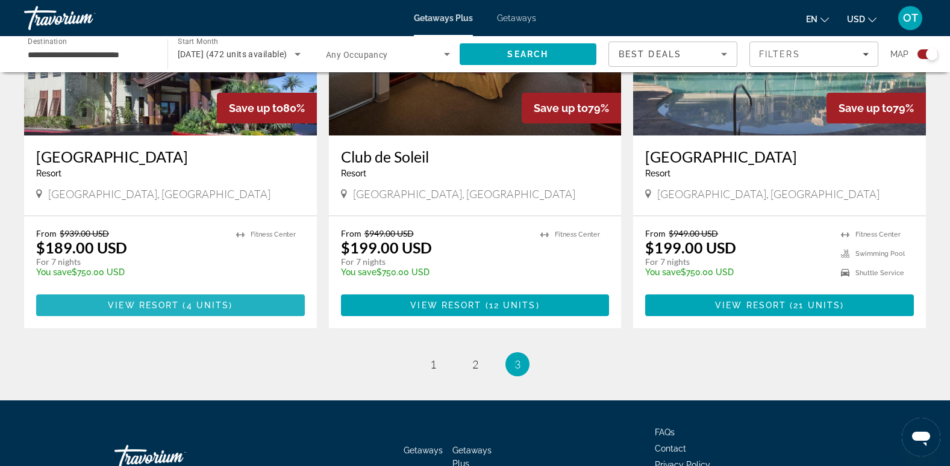
click at [201, 301] on span "4 units" at bounding box center [208, 306] width 43 height 10
